Goal: Register for event/course

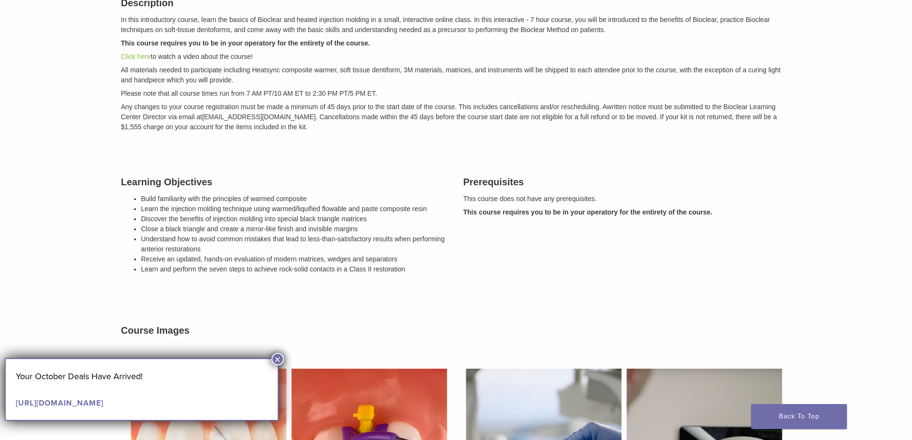
scroll to position [159, 0]
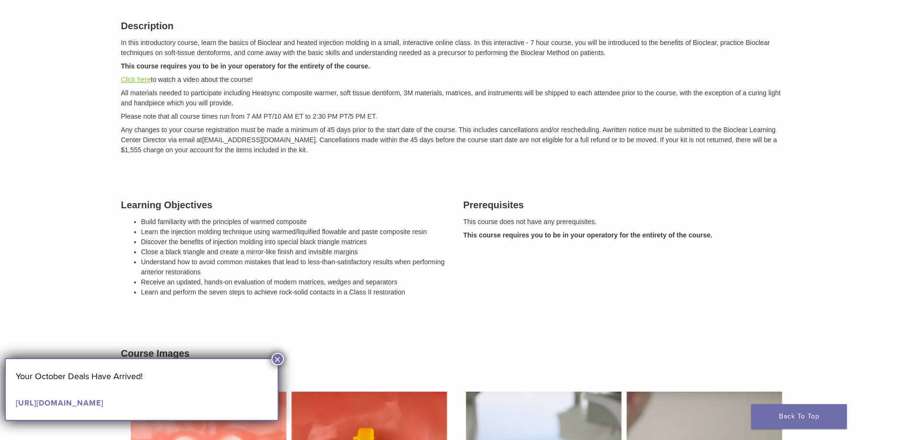
click at [142, 77] on link "Click here" at bounding box center [136, 80] width 30 height 8
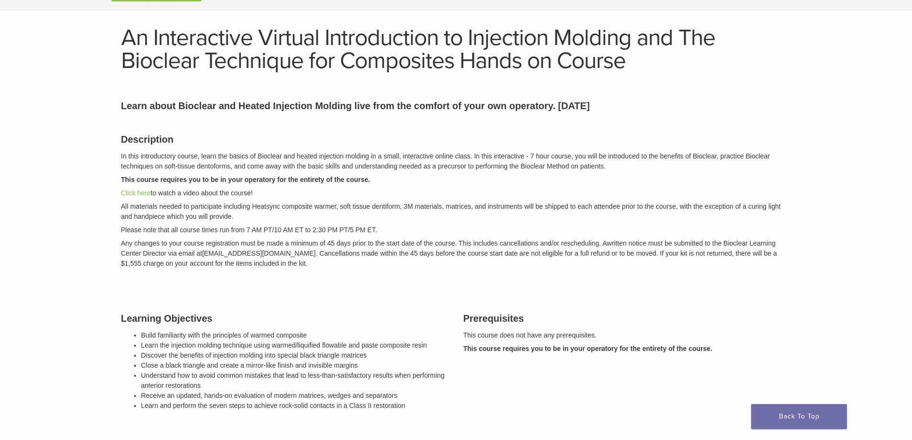
scroll to position [0, 0]
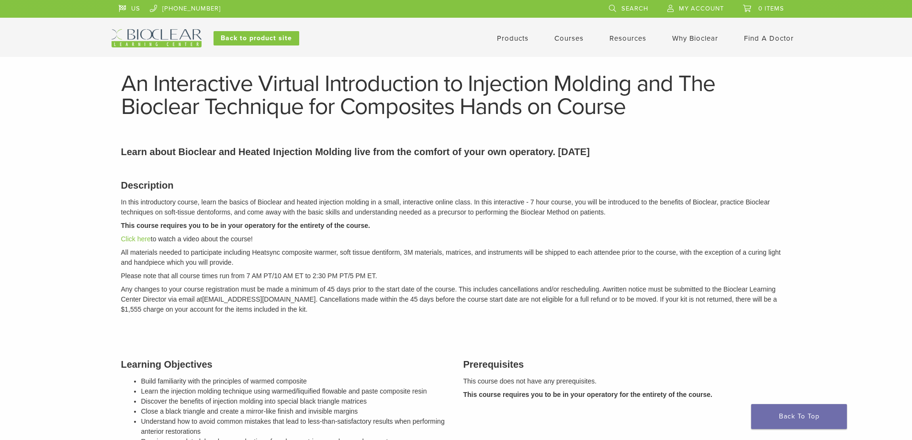
click at [571, 37] on link "Courses" at bounding box center [568, 38] width 29 height 9
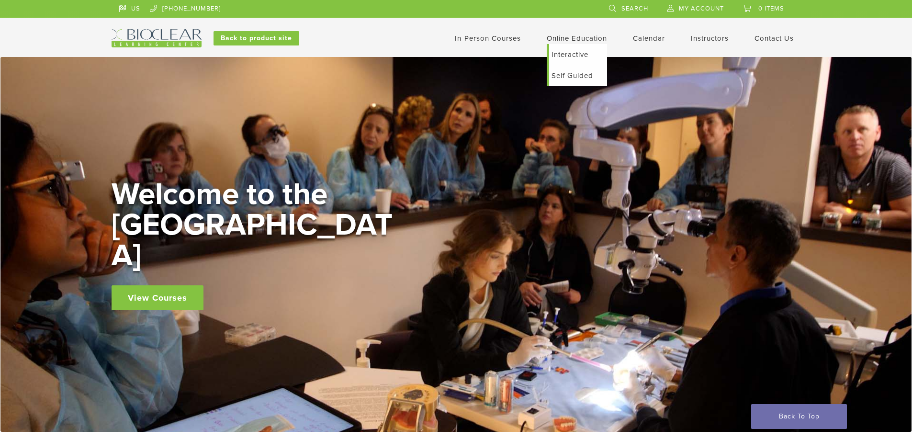
click at [559, 79] on link "Self Guided" at bounding box center [578, 75] width 58 height 21
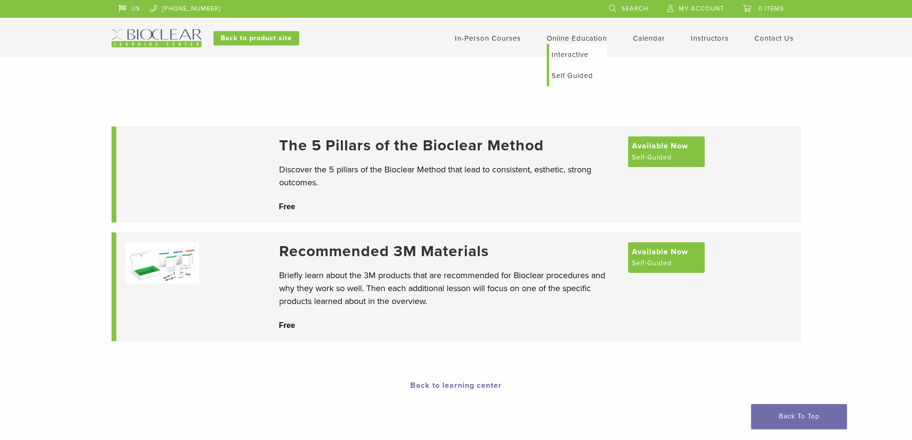
click at [571, 54] on link "Interactive" at bounding box center [578, 54] width 58 height 21
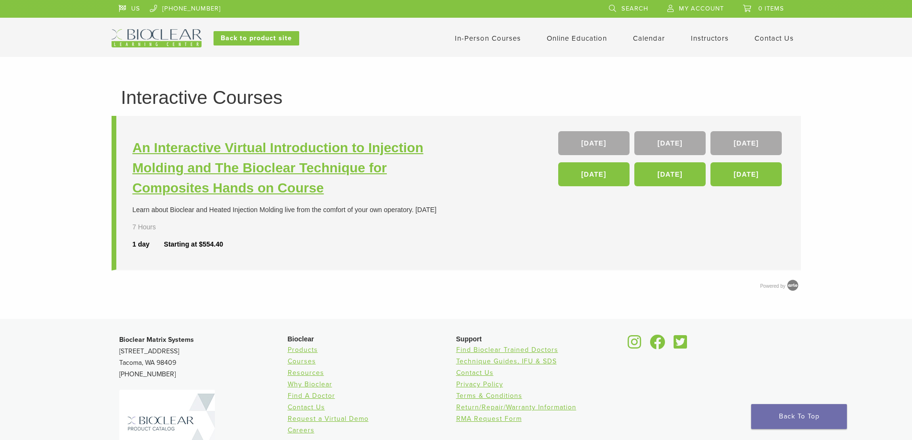
click at [247, 171] on h3 "An Interactive Virtual Introduction to Injection Molding and The Bioclear Techn…" at bounding box center [296, 168] width 326 height 60
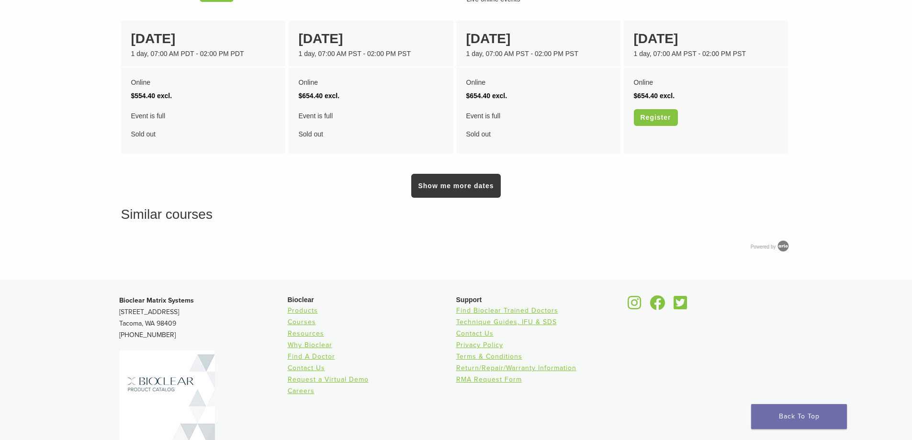
scroll to position [866, 0]
